Goal: Obtain resource: Download file/media

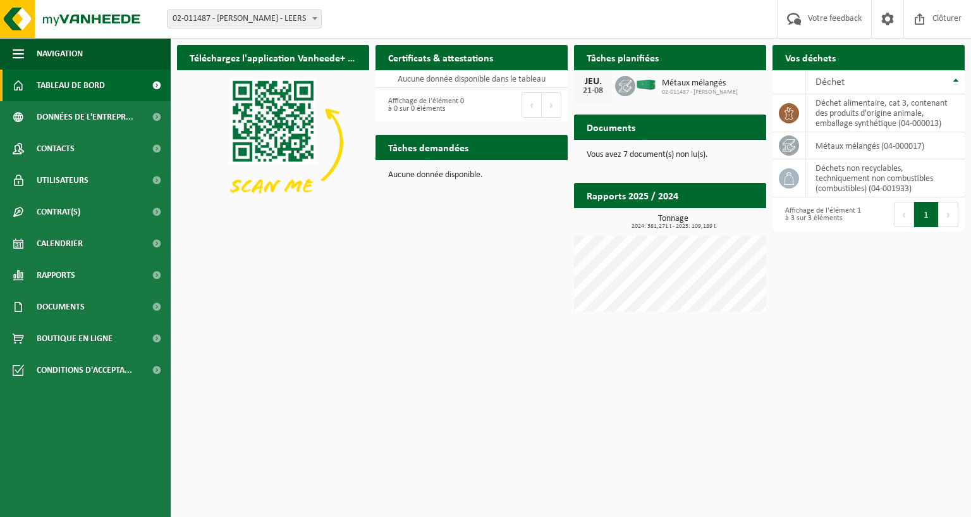
click at [439, 60] on h2 "Certificats & attestations" at bounding box center [441, 57] width 130 height 25
click at [833, 111] on td "déchet alimentaire, cat 3, contenant des produits d'origine animale, emballage …" at bounding box center [885, 113] width 159 height 38
click at [790, 111] on icon at bounding box center [789, 113] width 13 height 13
click at [929, 111] on td "déchet alimentaire, cat 3, contenant des produits d'origine animale, emballage …" at bounding box center [885, 113] width 159 height 38
click at [912, 150] on td "métaux mélangés (04-000017)" at bounding box center [885, 145] width 159 height 27
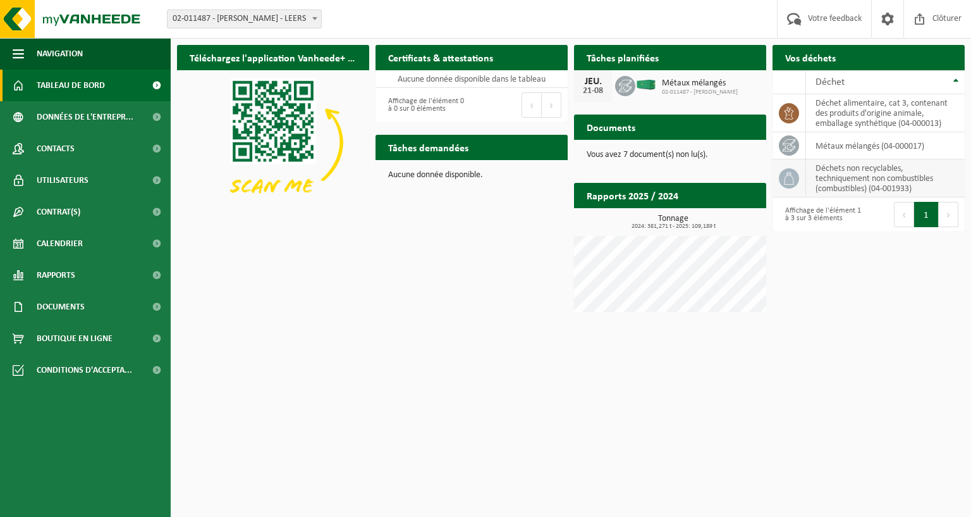
click at [859, 183] on td "déchets non recyclables, techniquement non combustibles (combustibles) (04-0019…" at bounding box center [885, 178] width 159 height 38
click at [155, 307] on span at bounding box center [156, 307] width 28 height 32
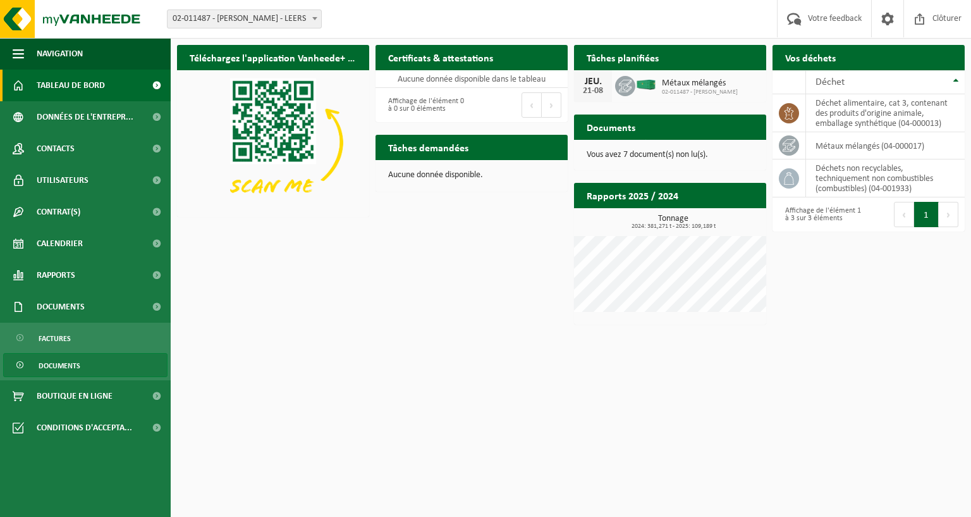
click at [61, 364] on span "Documents" at bounding box center [60, 365] width 42 height 24
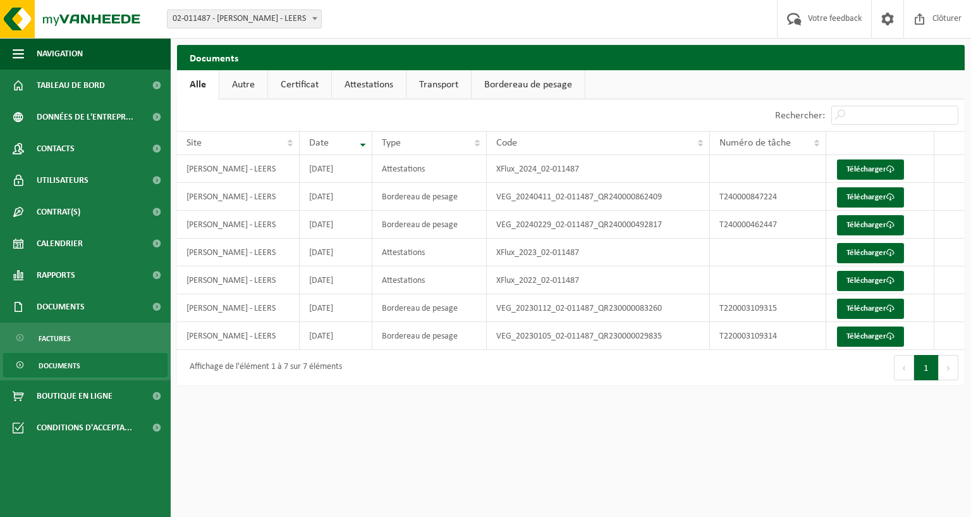
click at [262, 86] on link "Autre" at bounding box center [243, 84] width 48 height 29
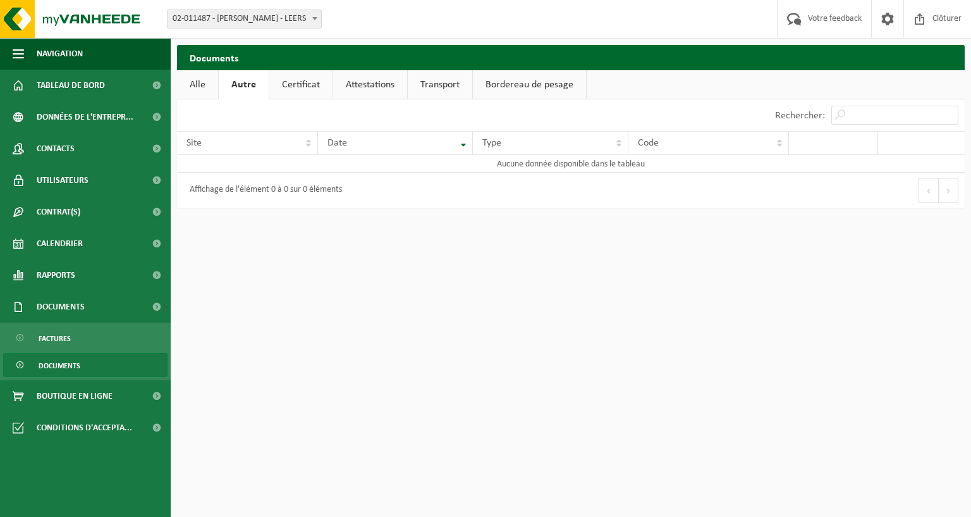
click at [278, 86] on link "Certificat" at bounding box center [300, 84] width 63 height 29
click at [378, 94] on link "Attestations" at bounding box center [369, 84] width 74 height 29
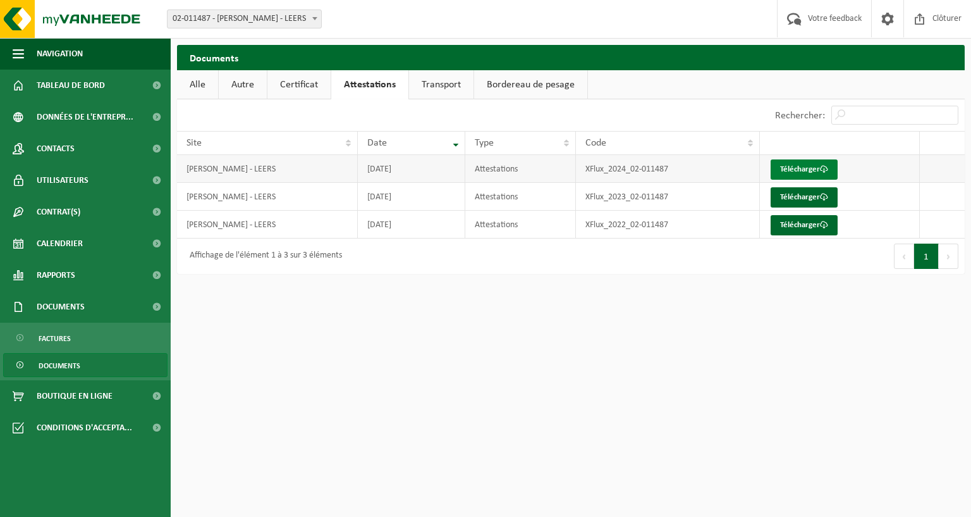
click at [790, 164] on link "Télécharger" at bounding box center [804, 169] width 67 height 20
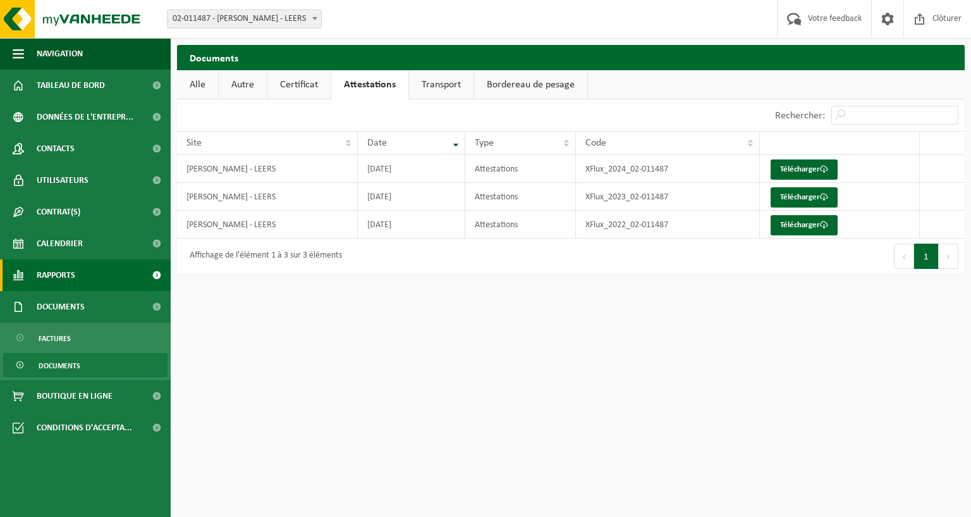
click at [157, 271] on span at bounding box center [156, 275] width 28 height 32
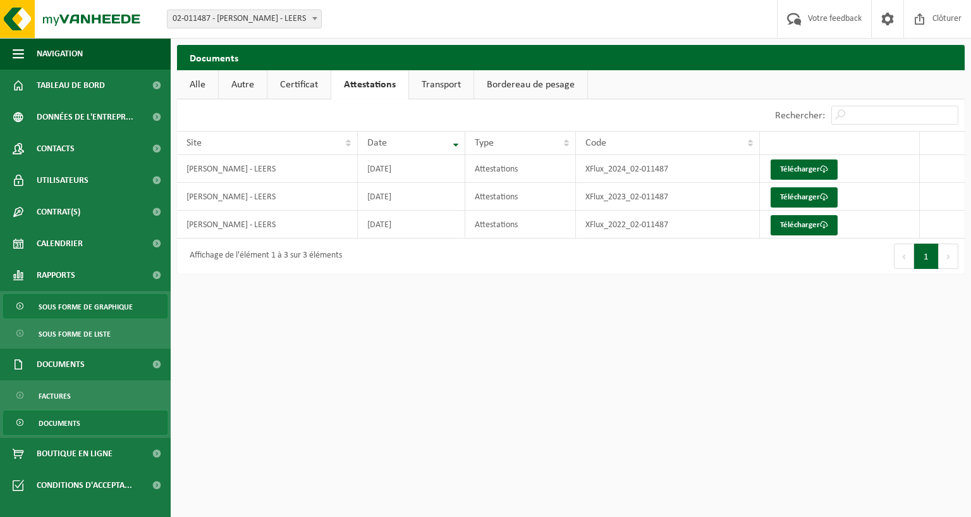
click at [80, 303] on span "Sous forme de graphique" at bounding box center [86, 307] width 94 height 24
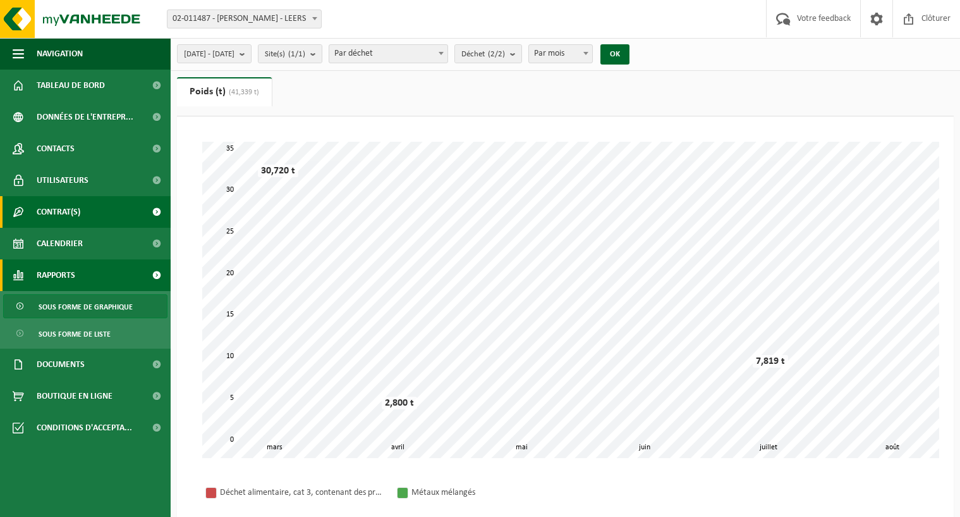
click at [150, 208] on span at bounding box center [156, 212] width 28 height 32
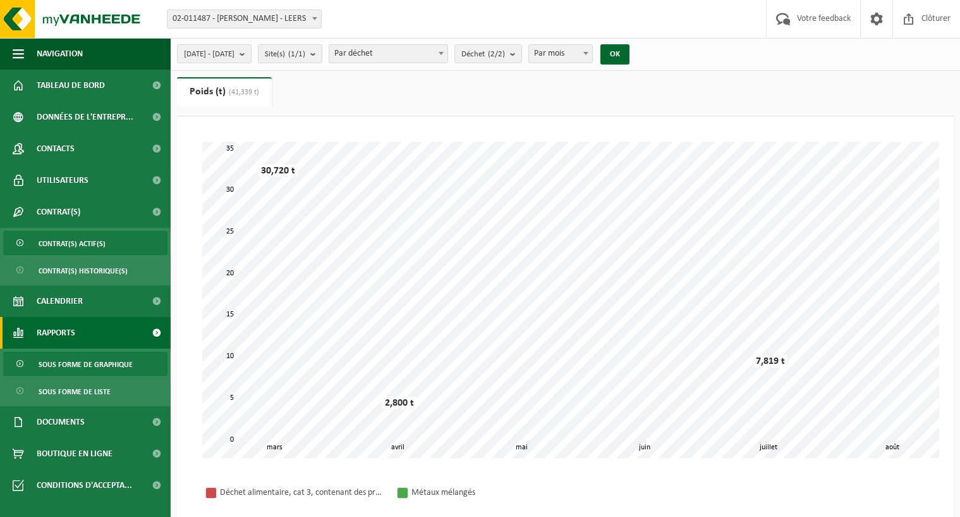
click at [78, 245] on span "Contrat(s) actif(s)" at bounding box center [72, 243] width 67 height 24
